Goal: Check status: Check status

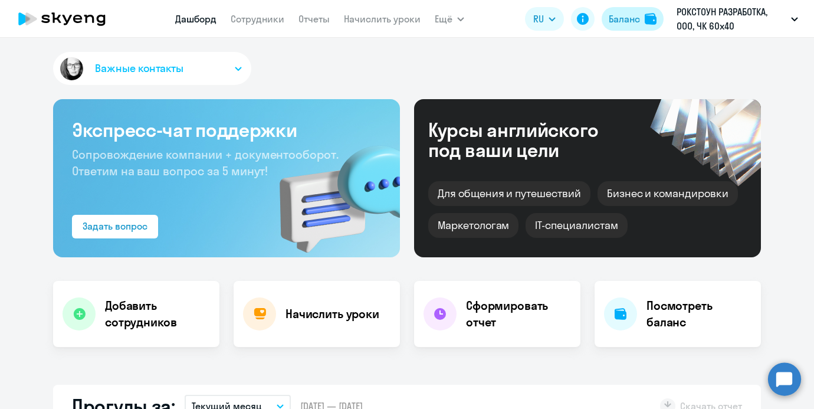
click at [621, 24] on div "Баланс" at bounding box center [624, 19] width 31 height 14
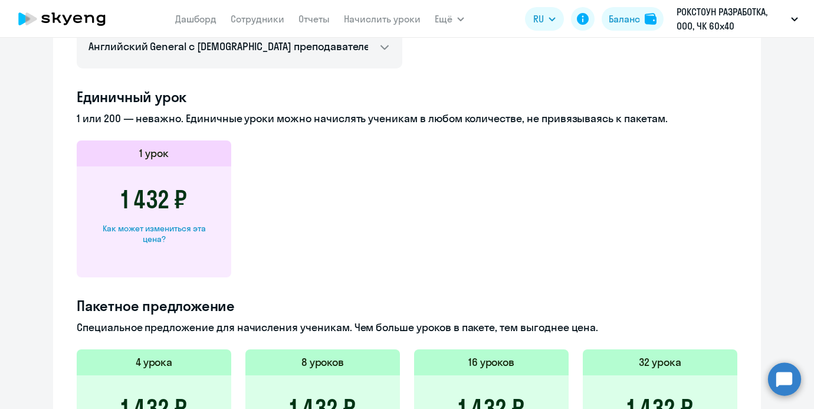
scroll to position [315, 0]
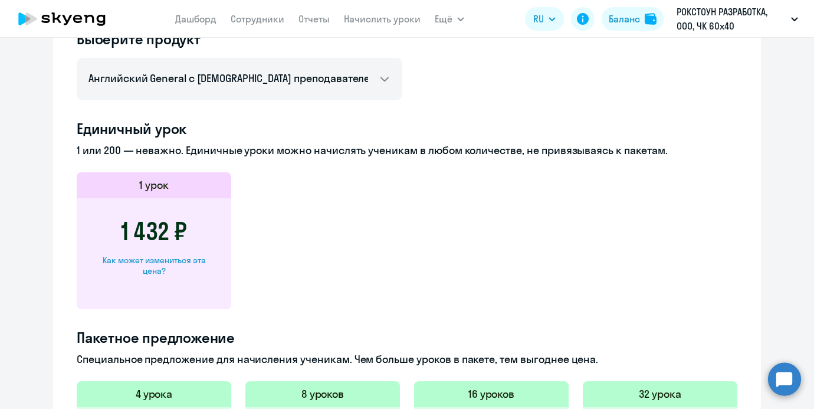
click at [172, 231] on h3 "1 432 ₽" at bounding box center [154, 231] width 66 height 28
copy h3 "1 432 ₽"
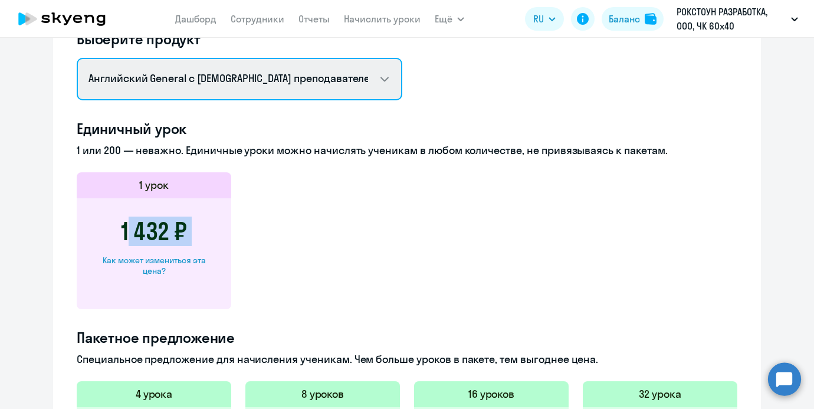
click at [233, 84] on select "Английский General с [DEMOGRAPHIC_DATA] преподавателем Английский General с [DE…" at bounding box center [240, 79] width 326 height 42
select select "english_adult_not_native_speaker_premium"
copy h3 "1 432 ₽"
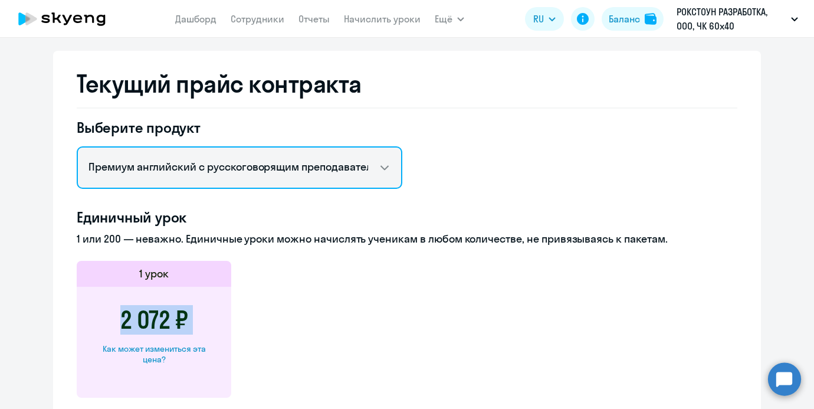
scroll to position [227, 0]
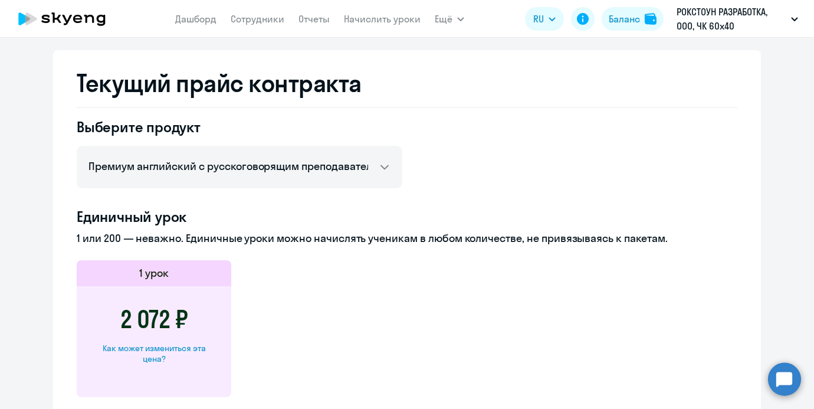
click at [349, 239] on p "1 или 200 — неважно. Единичные уроки можно начислять ученикам в любом количеств…" at bounding box center [407, 238] width 661 height 15
click at [588, 81] on h2 "Текущий прайс контракта" at bounding box center [407, 83] width 661 height 28
